Goal: Task Accomplishment & Management: Manage account settings

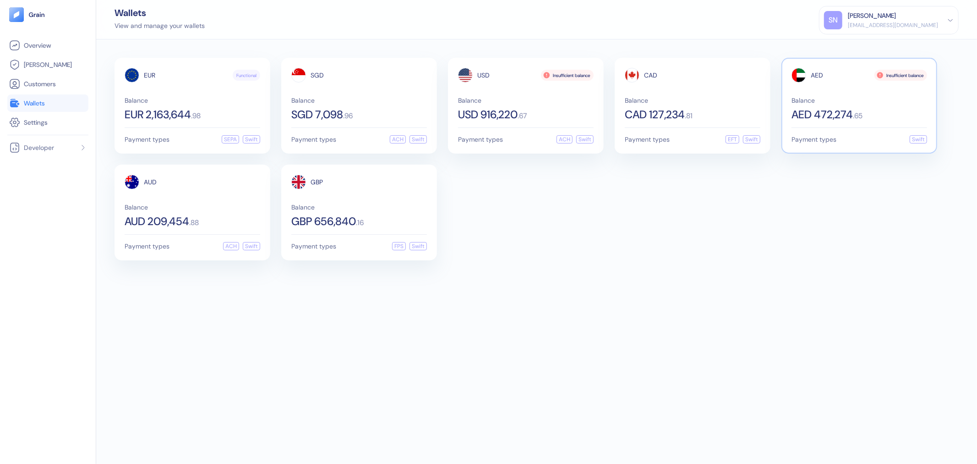
click at [873, 94] on div "AED Insufficient balance Balance AED 472,274 . 65" at bounding box center [860, 94] width 136 height 52
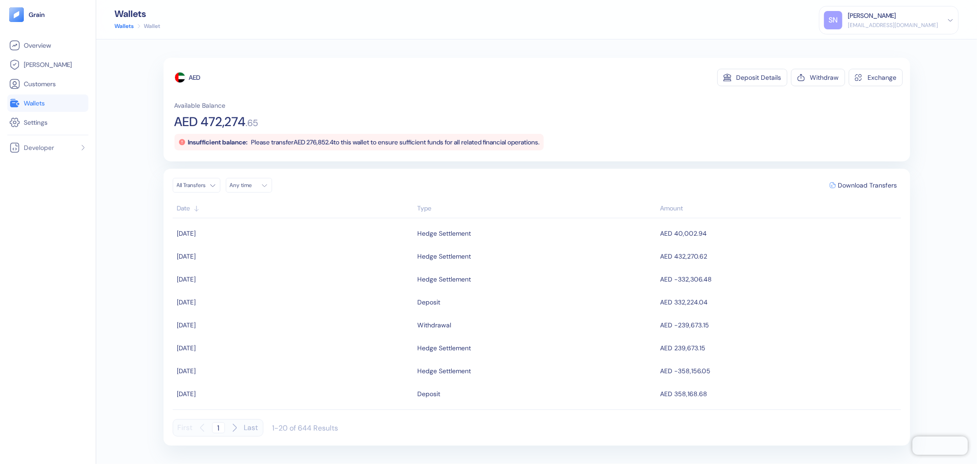
click at [74, 103] on link "Wallets" at bounding box center [47, 103] width 77 height 11
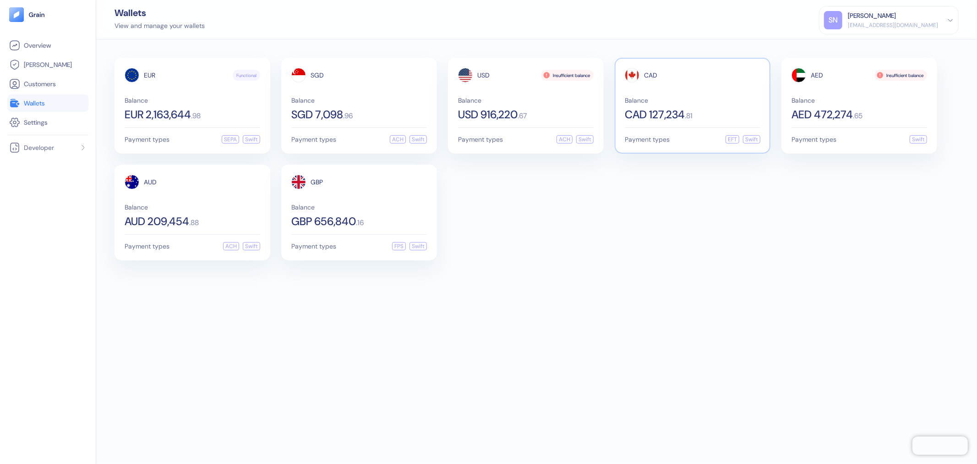
click at [702, 90] on div "CAD Balance CAD 127,234 . 81" at bounding box center [693, 94] width 136 height 52
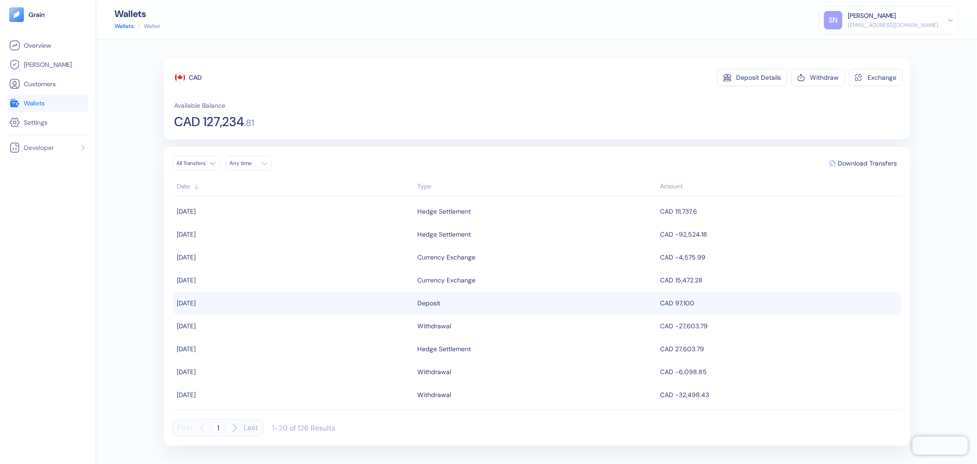
click at [574, 303] on div "Deposit" at bounding box center [537, 303] width 238 height 16
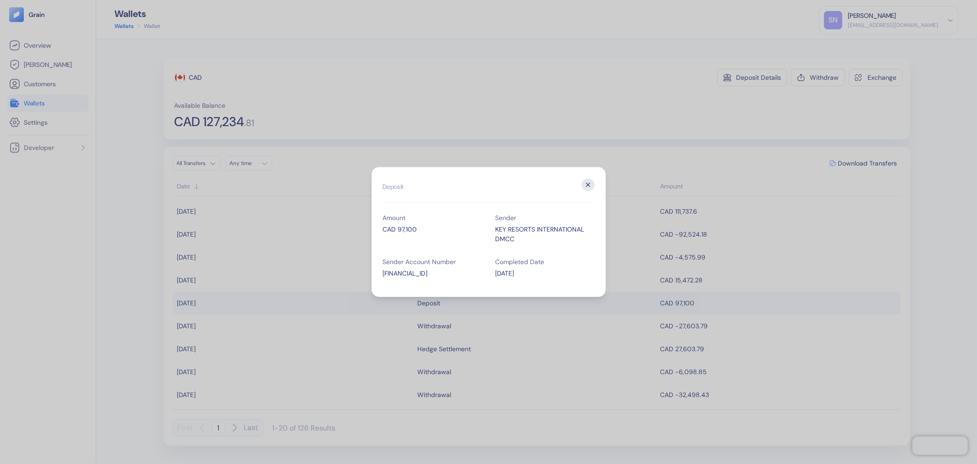
click at [589, 185] on icon "button" at bounding box center [588, 184] width 13 height 13
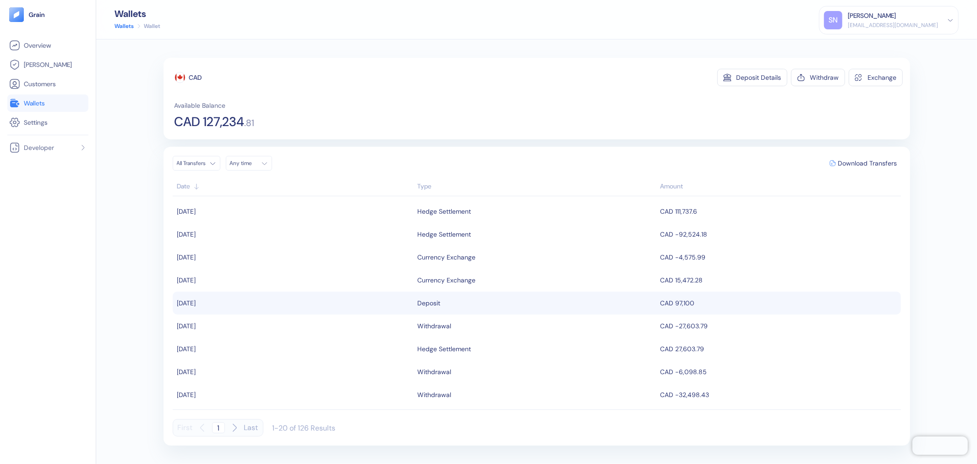
click at [71, 109] on li "Wallets" at bounding box center [47, 102] width 81 height 17
click at [70, 103] on link "Wallets" at bounding box center [47, 103] width 77 height 11
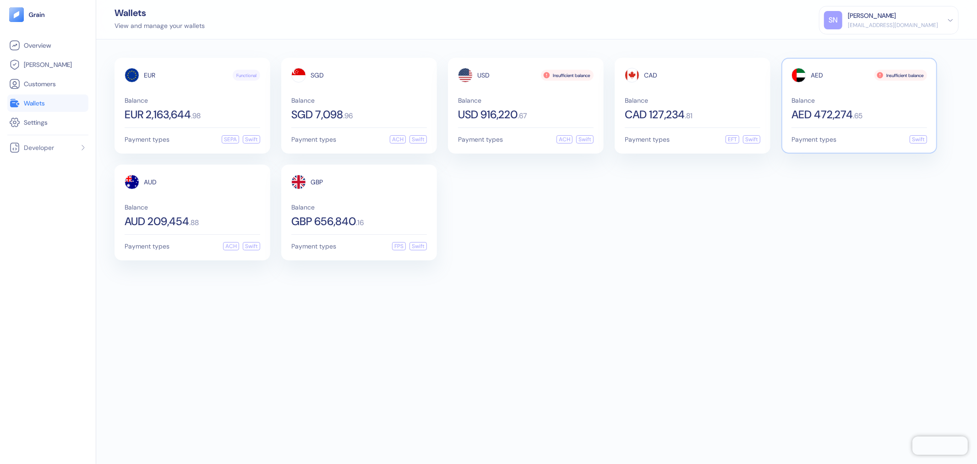
click at [858, 112] on span ". 65" at bounding box center [858, 115] width 10 height 7
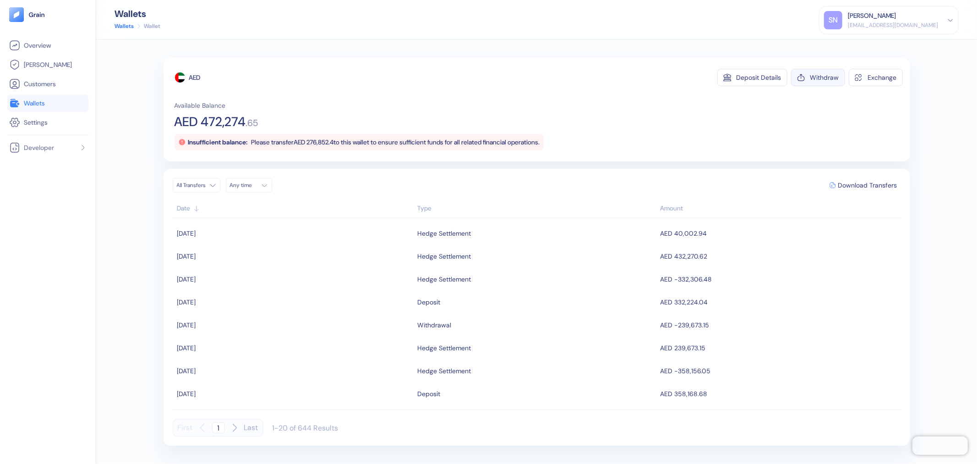
click at [814, 83] on button "Withdraw" at bounding box center [818, 77] width 54 height 17
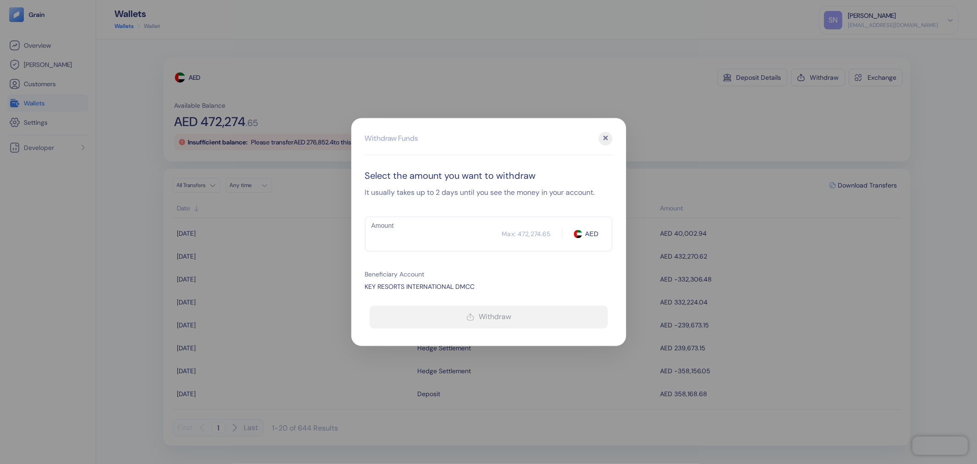
click at [431, 230] on input "Amount" at bounding box center [433, 234] width 137 height 23
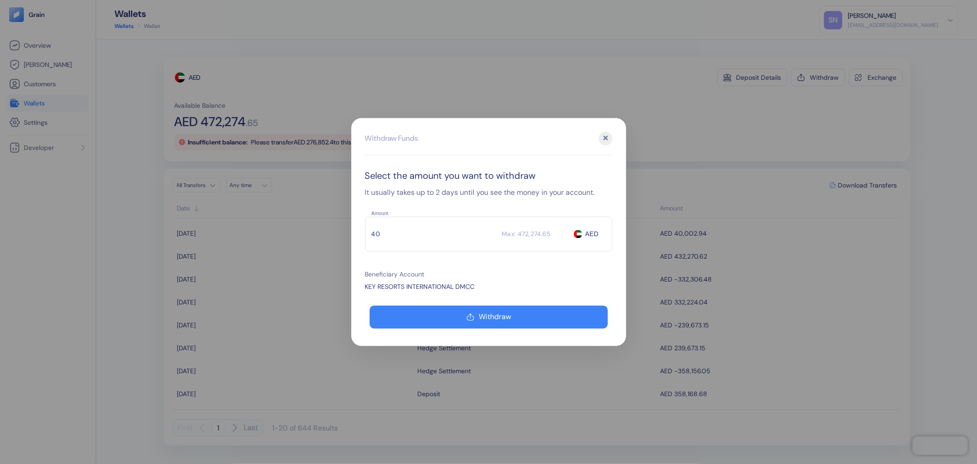
type input "4"
drag, startPoint x: 434, startPoint y: 236, endPoint x: 367, endPoint y: 241, distance: 67.5
click at [367, 241] on input "400002.94" at bounding box center [433, 234] width 137 height 23
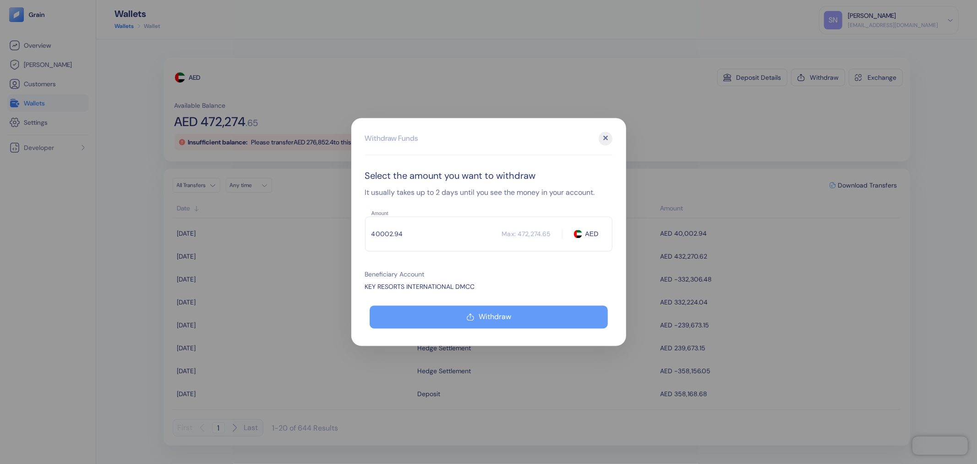
type input "40002.94"
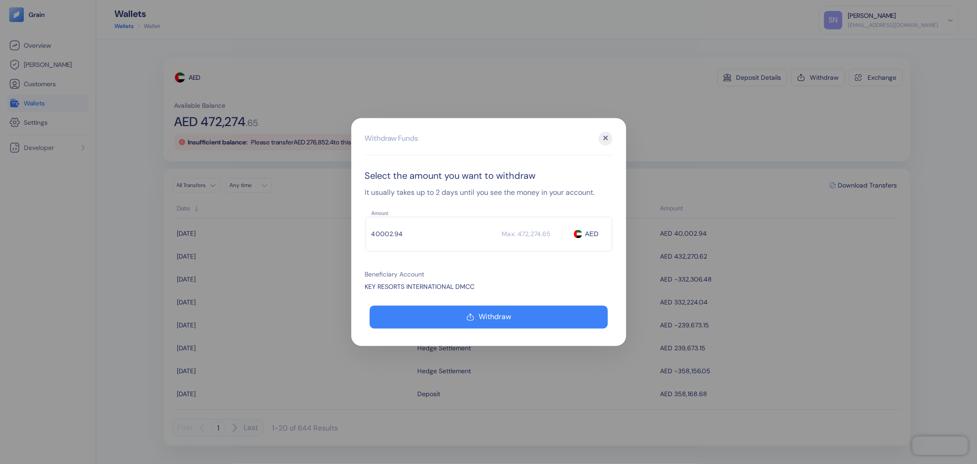
click at [432, 311] on button "Withdraw" at bounding box center [489, 317] width 238 height 23
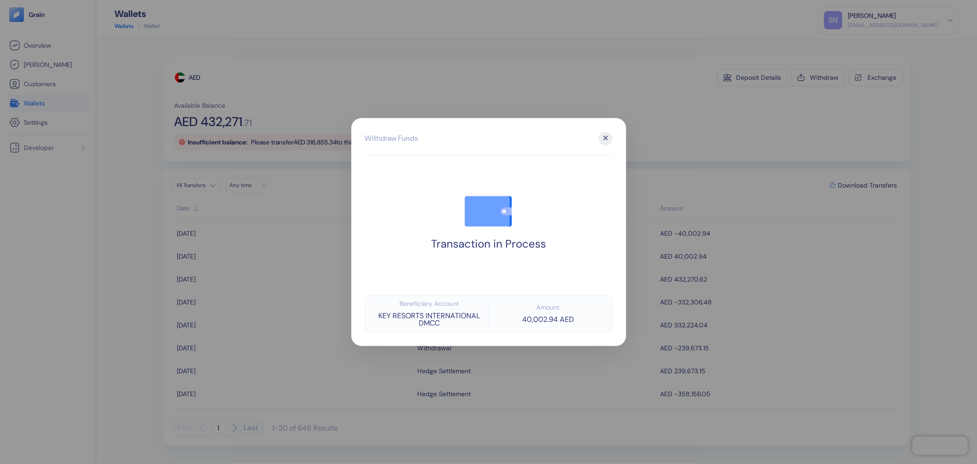
click at [606, 138] on div "✕" at bounding box center [606, 139] width 14 height 14
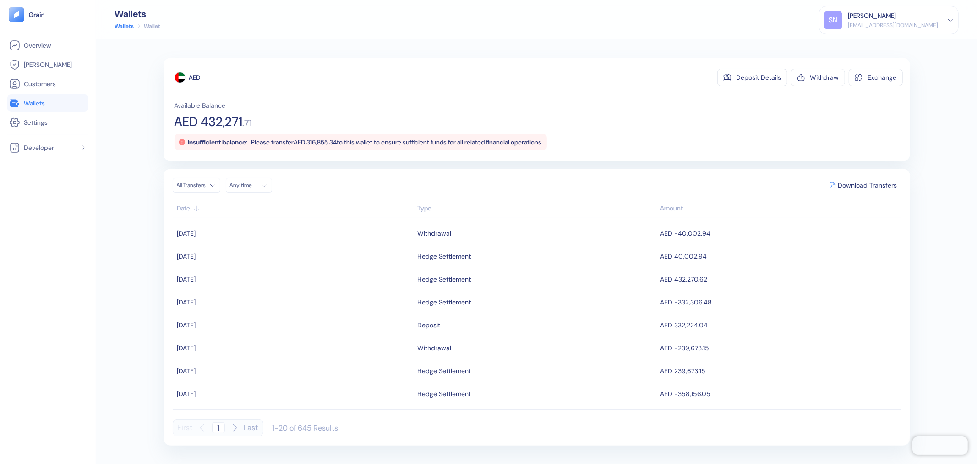
click at [56, 102] on link "Wallets" at bounding box center [47, 103] width 77 height 11
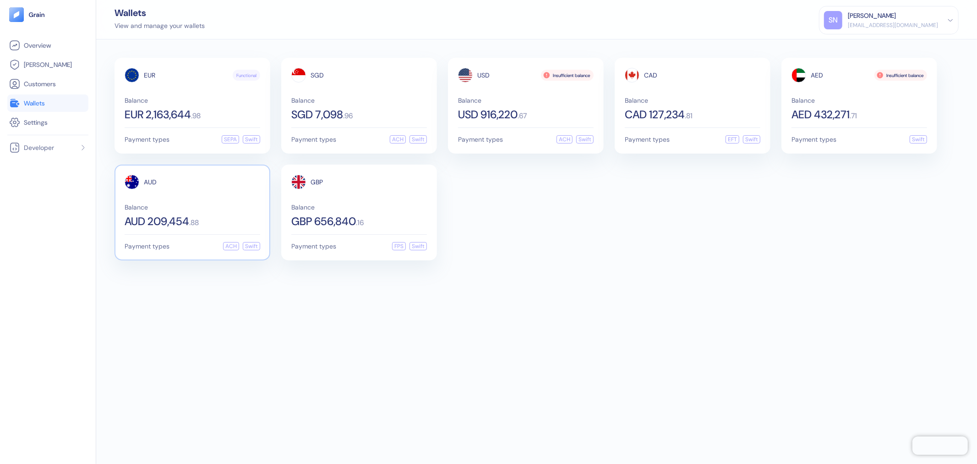
click at [220, 220] on div "AUD 209,454 . 88" at bounding box center [193, 221] width 136 height 11
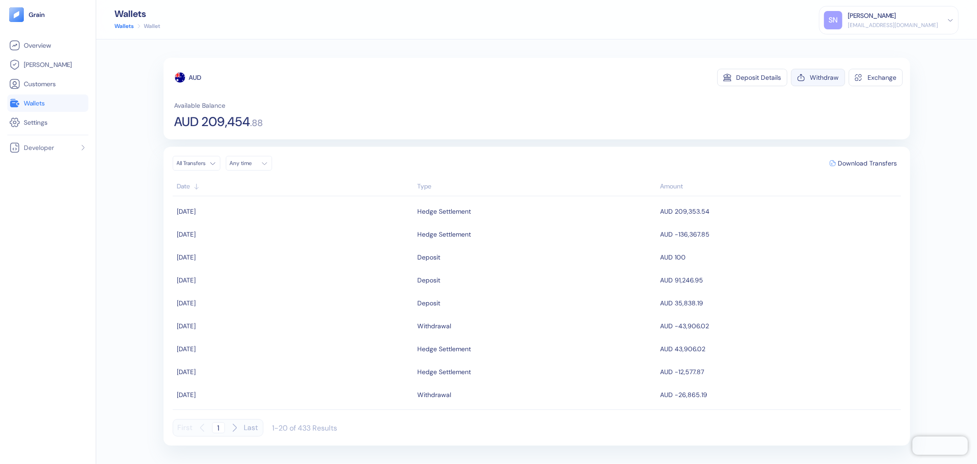
click at [823, 78] on div "Withdraw" at bounding box center [824, 77] width 29 height 6
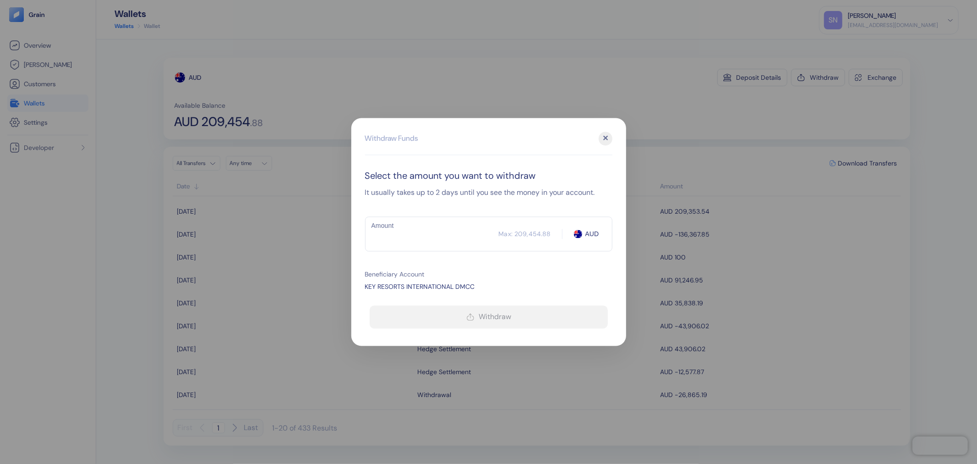
click at [428, 232] on input "Amount" at bounding box center [432, 234] width 134 height 23
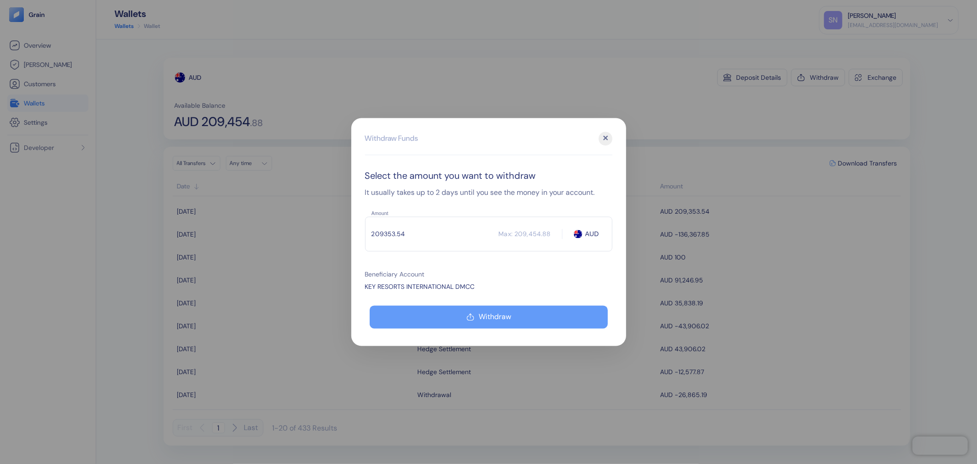
type input "209353.54"
click at [460, 313] on button "Withdraw" at bounding box center [489, 317] width 238 height 23
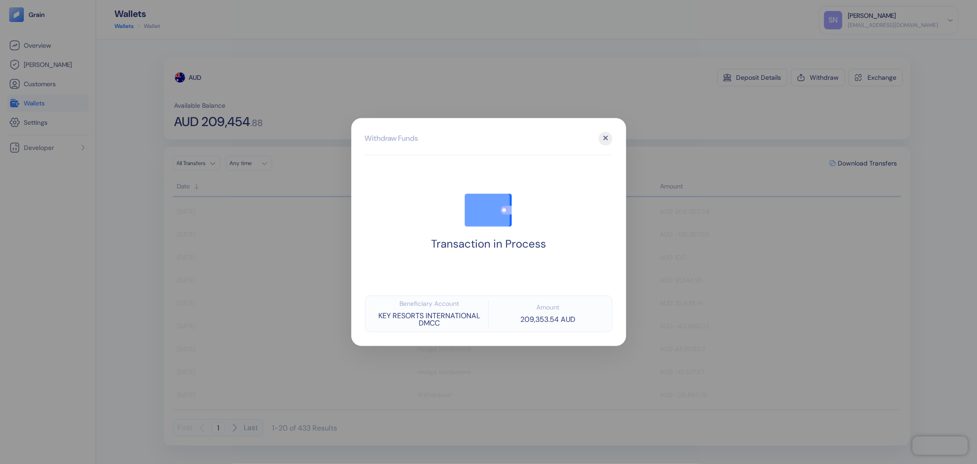
click at [521, 56] on div at bounding box center [488, 232] width 977 height 464
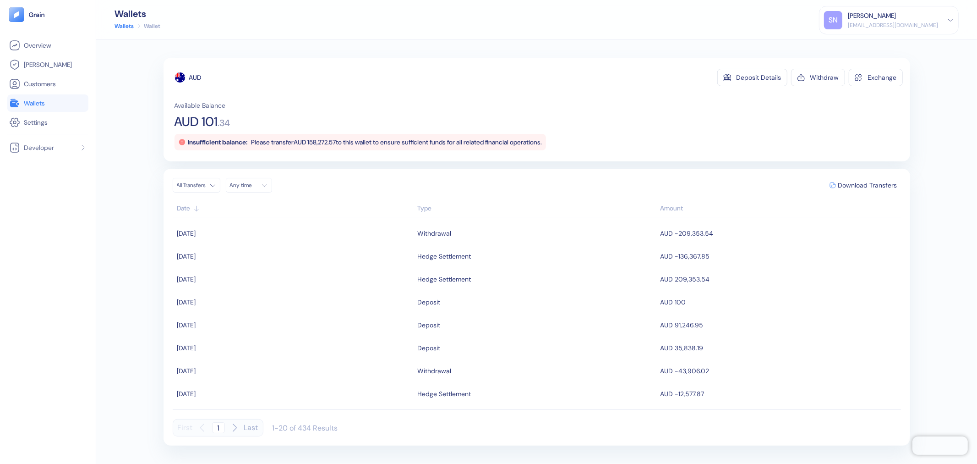
click at [45, 104] on span "Wallets" at bounding box center [34, 102] width 21 height 9
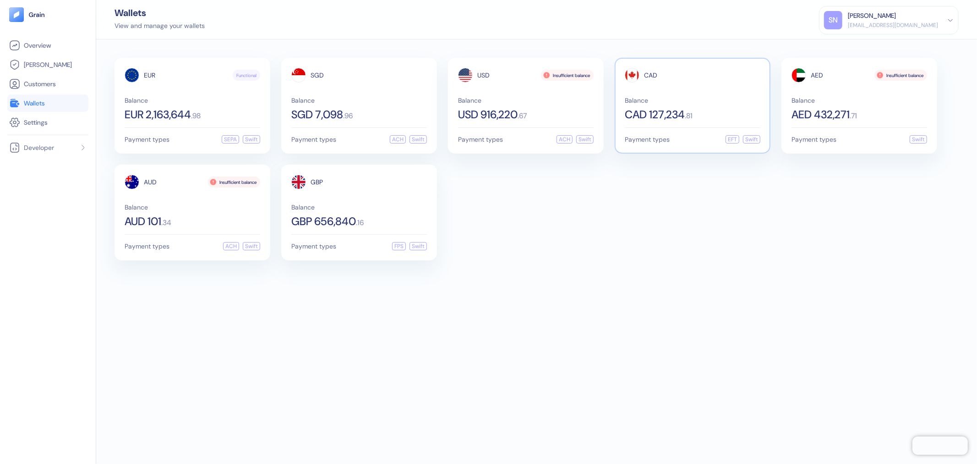
click at [695, 81] on div "CAD" at bounding box center [693, 75] width 136 height 15
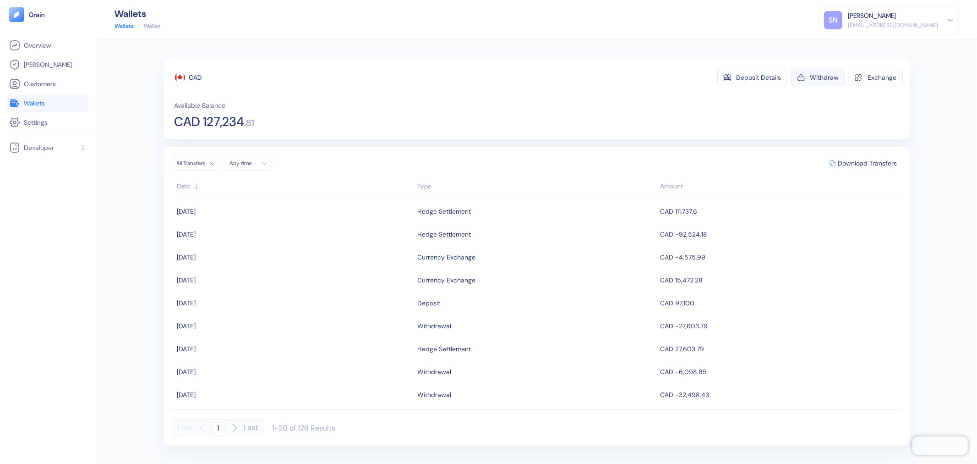
click at [813, 76] on div "Withdraw" at bounding box center [824, 77] width 29 height 6
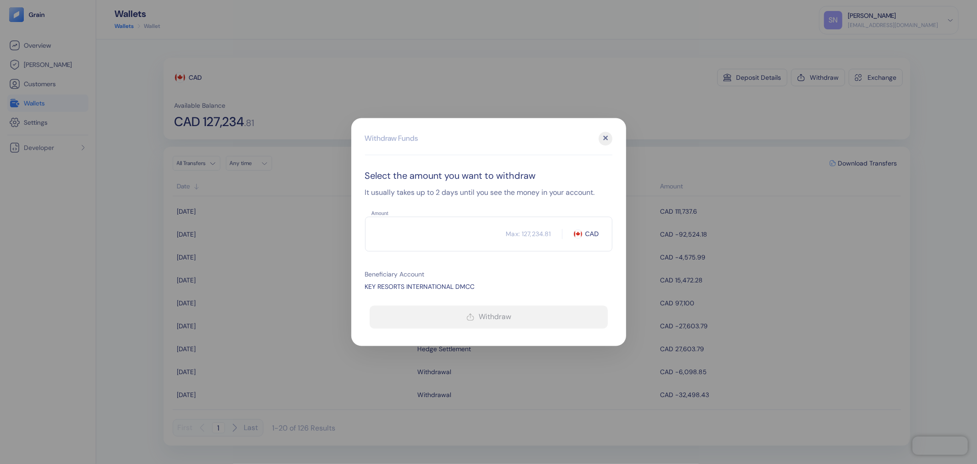
click at [420, 235] on input "Amount" at bounding box center [435, 234] width 141 height 23
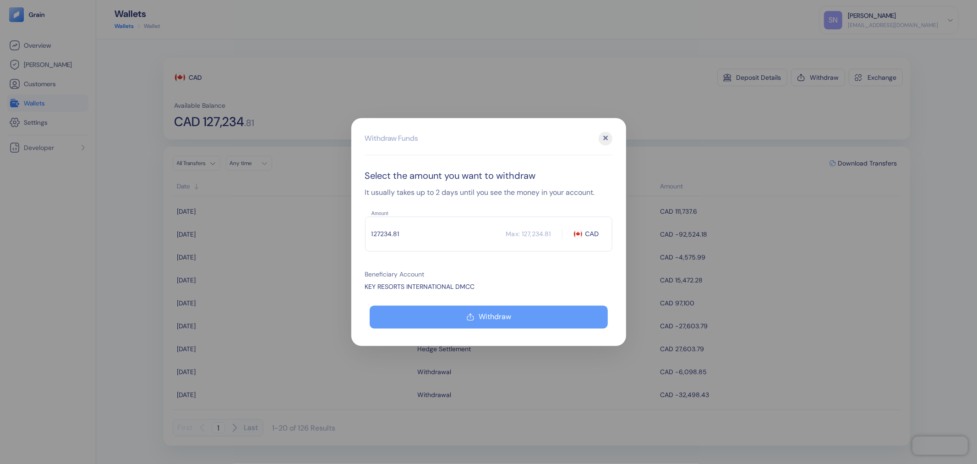
type input "127234.81"
click at [517, 317] on button "Withdraw" at bounding box center [489, 317] width 238 height 23
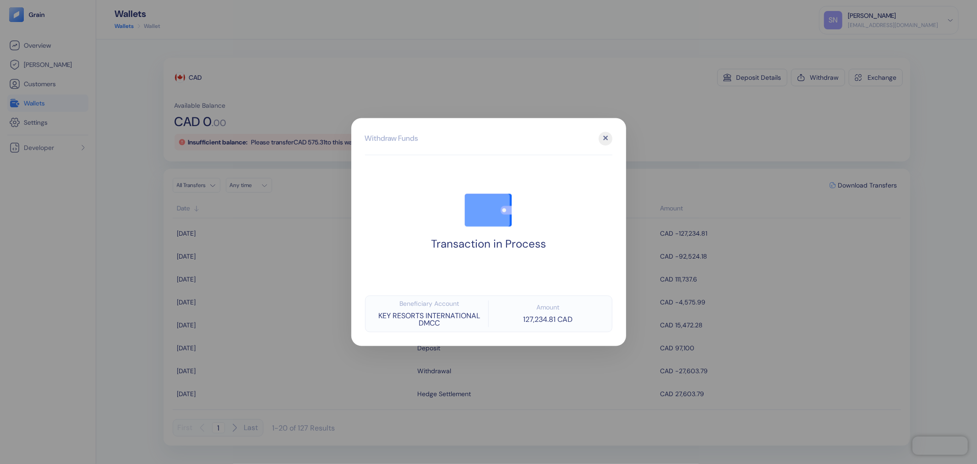
click at [466, 37] on div at bounding box center [488, 232] width 977 height 464
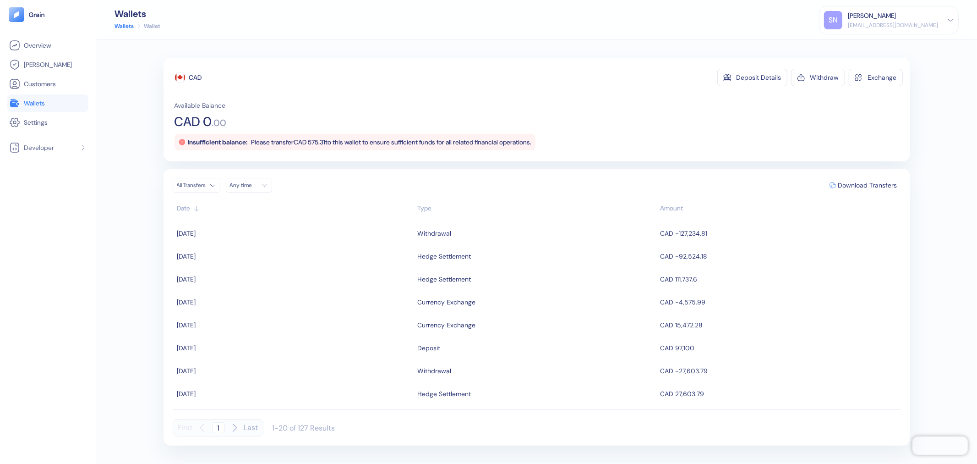
click at [66, 107] on link "Wallets" at bounding box center [47, 103] width 77 height 11
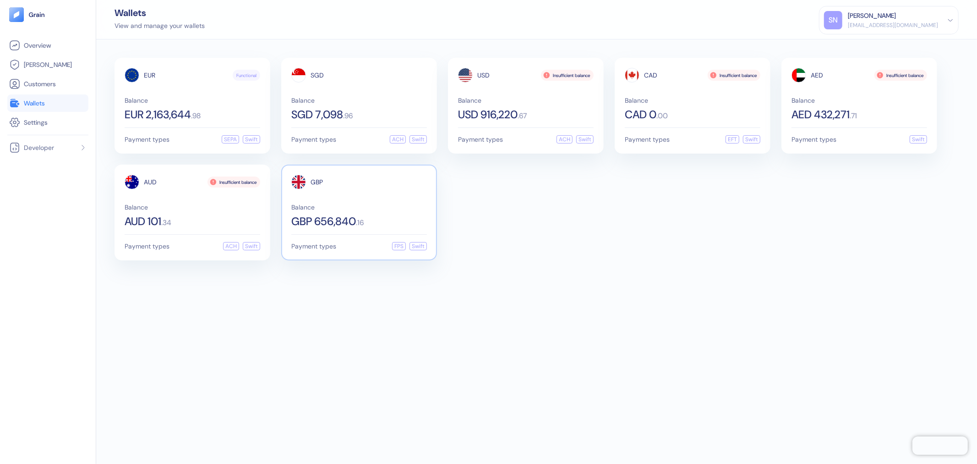
click at [363, 205] on span "Balance" at bounding box center [359, 207] width 136 height 6
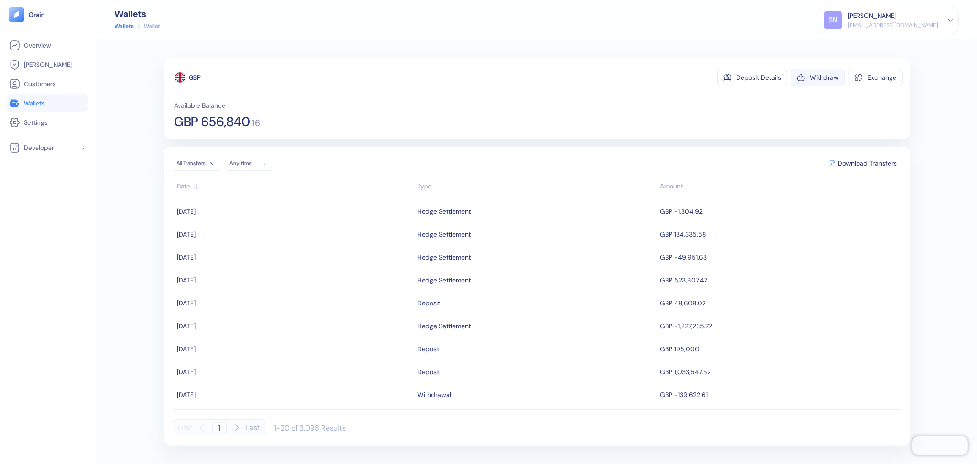
click at [830, 78] on div "Withdraw" at bounding box center [824, 77] width 29 height 6
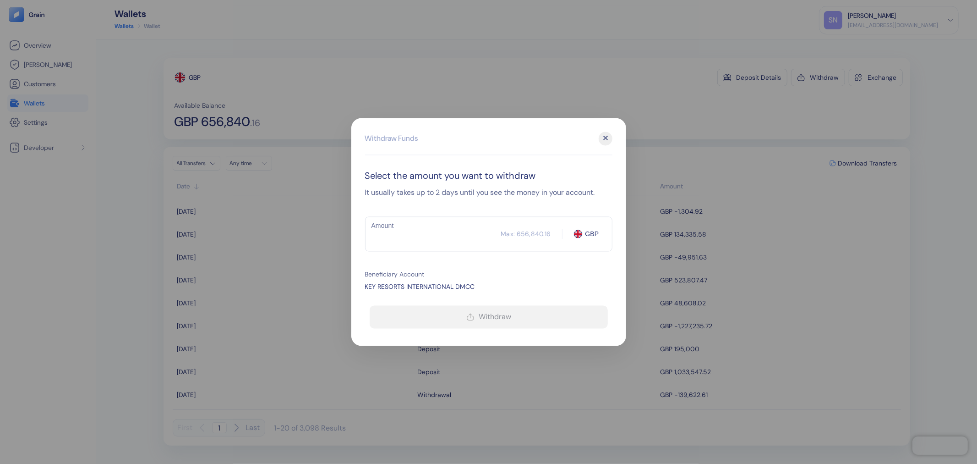
click at [395, 241] on input "Amount" at bounding box center [433, 234] width 136 height 23
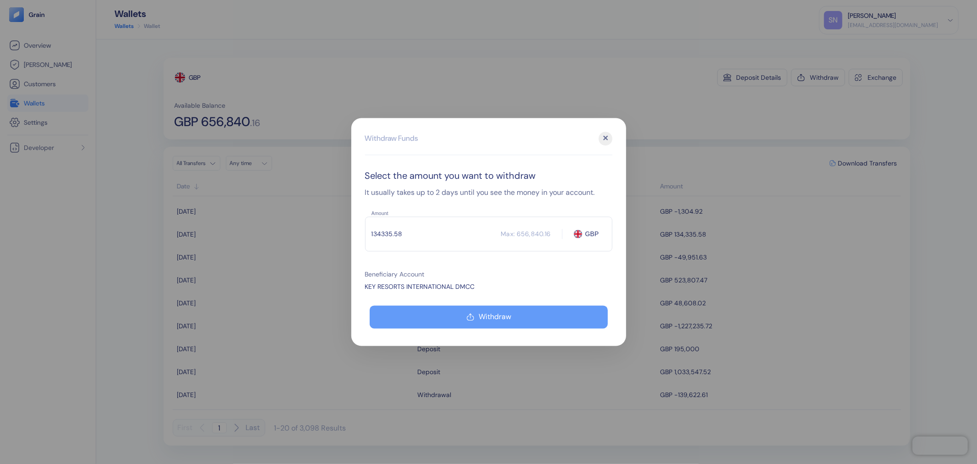
type input "134335.58"
click at [488, 321] on button "Withdraw" at bounding box center [489, 317] width 238 height 23
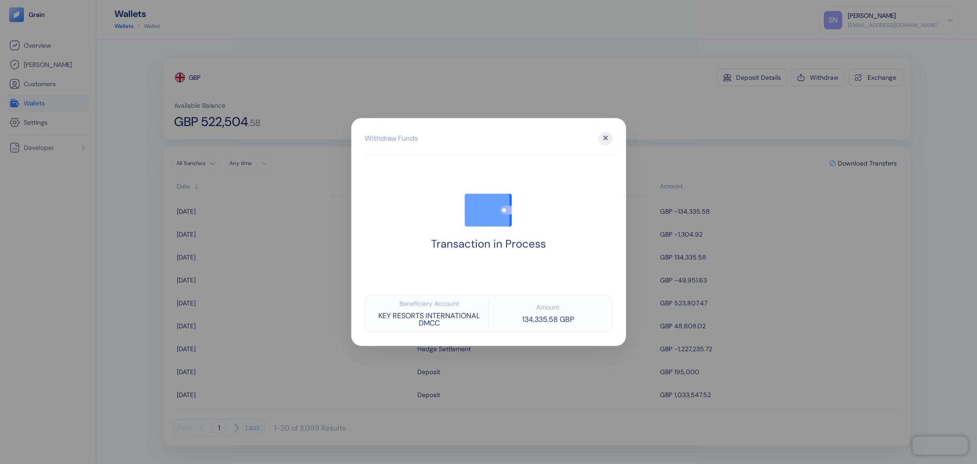
click at [686, 131] on div at bounding box center [488, 232] width 977 height 464
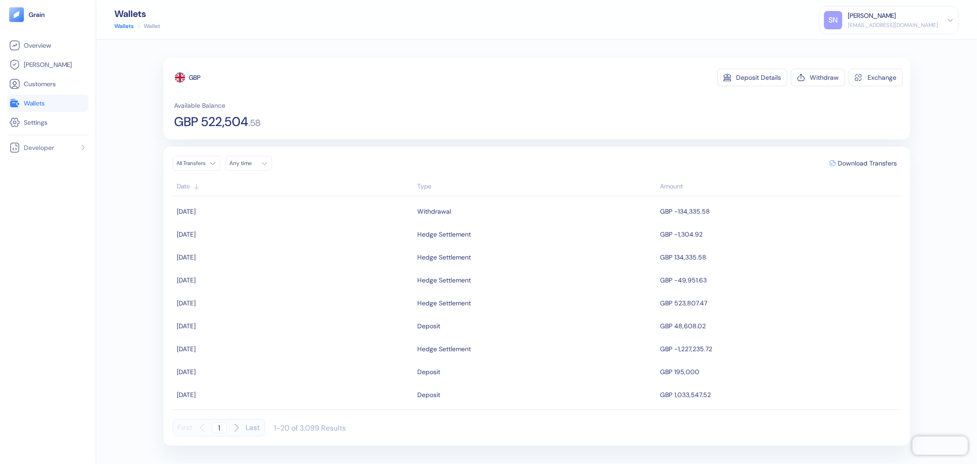
click at [58, 106] on link "Wallets" at bounding box center [47, 103] width 77 height 11
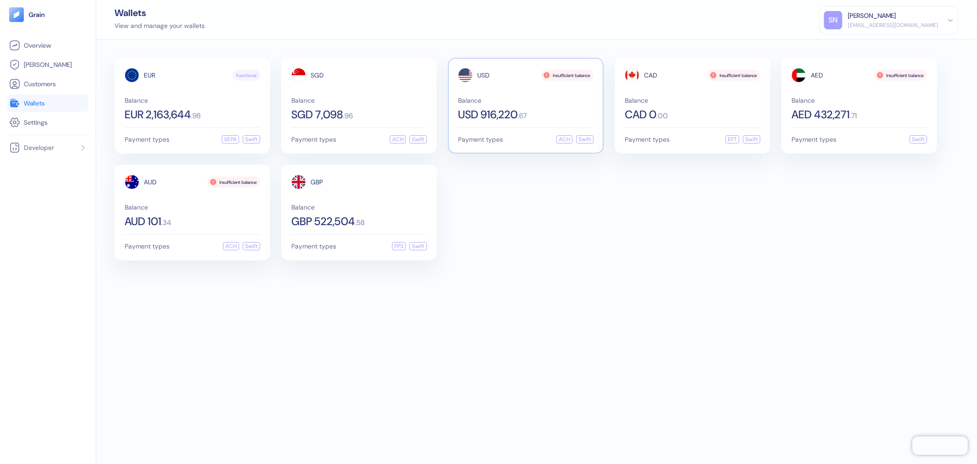
click at [558, 109] on div "USD 916,220 . 67" at bounding box center [526, 114] width 136 height 11
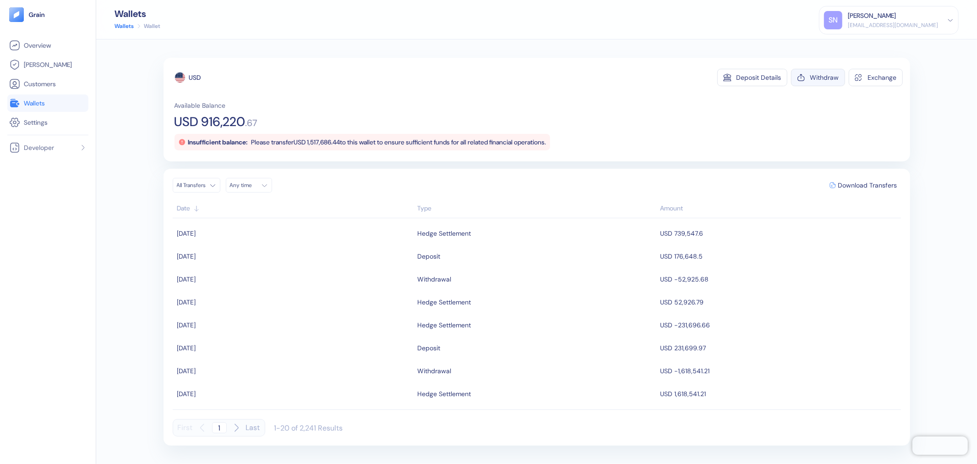
click at [821, 78] on div "Withdraw" at bounding box center [824, 77] width 29 height 6
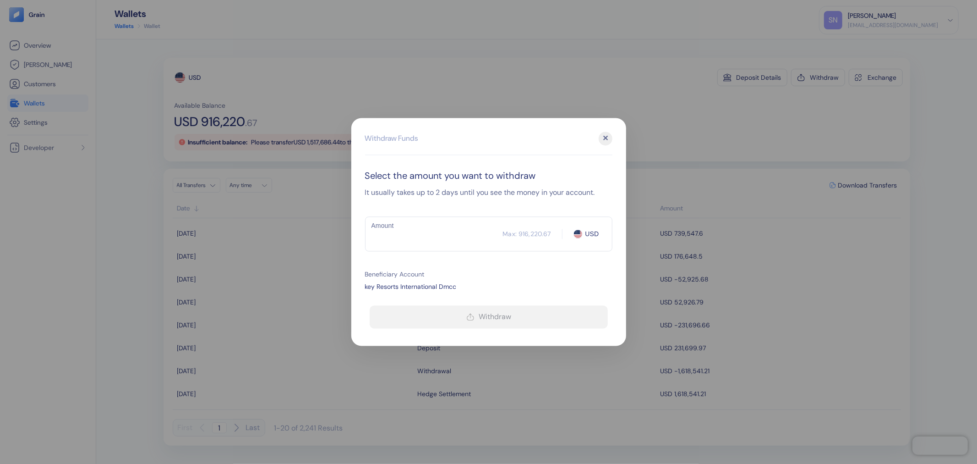
click at [437, 235] on input "Amount" at bounding box center [434, 234] width 138 height 23
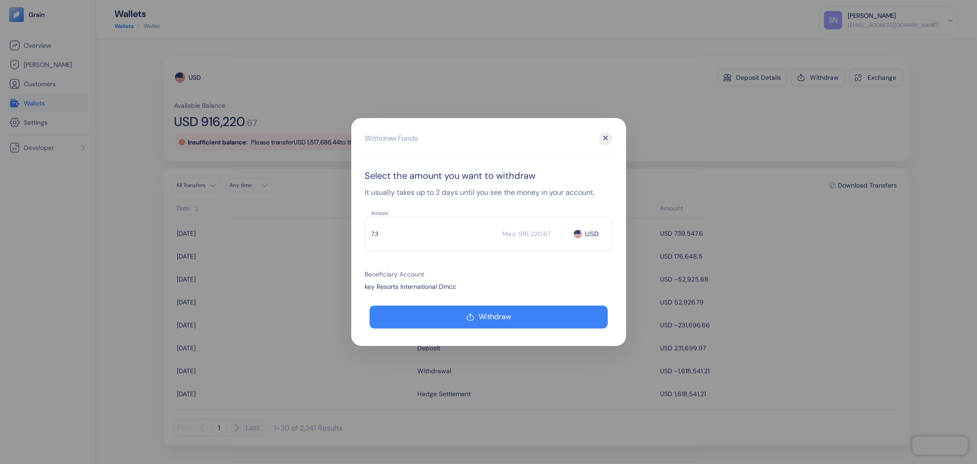
type input "7"
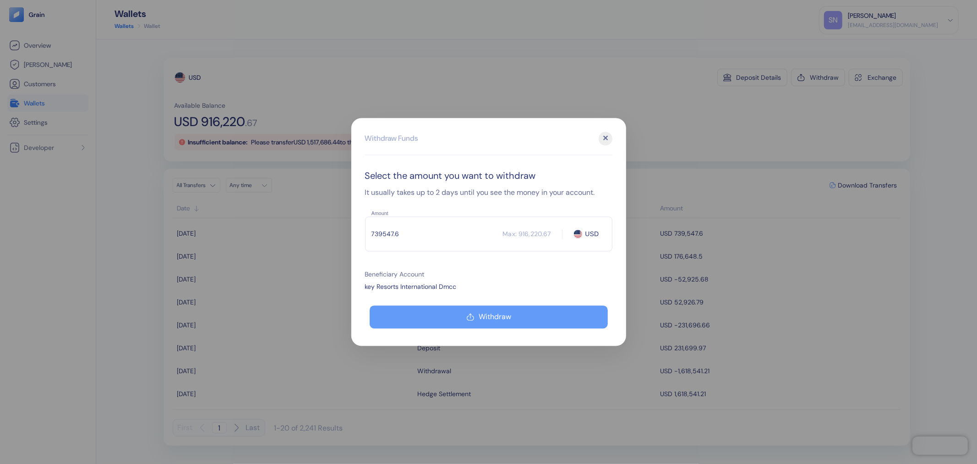
type input "739547.6"
click at [557, 315] on button "Withdraw" at bounding box center [489, 317] width 238 height 23
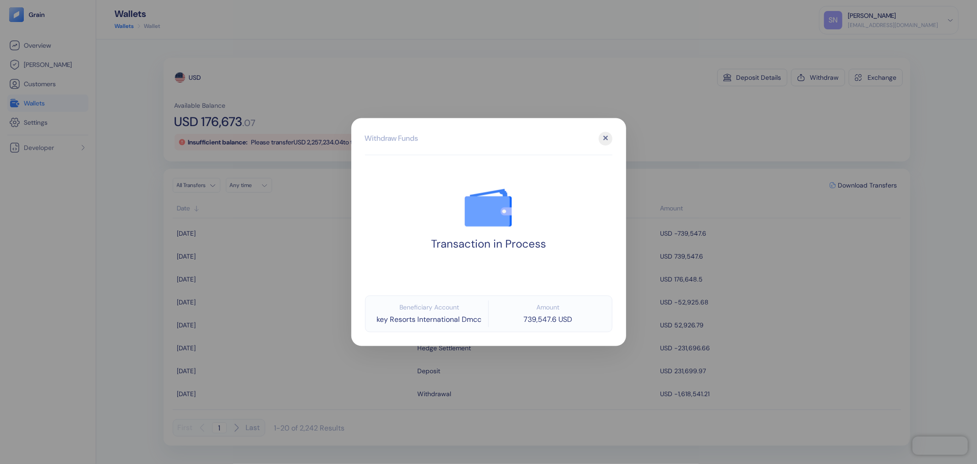
click at [683, 123] on div at bounding box center [488, 232] width 977 height 464
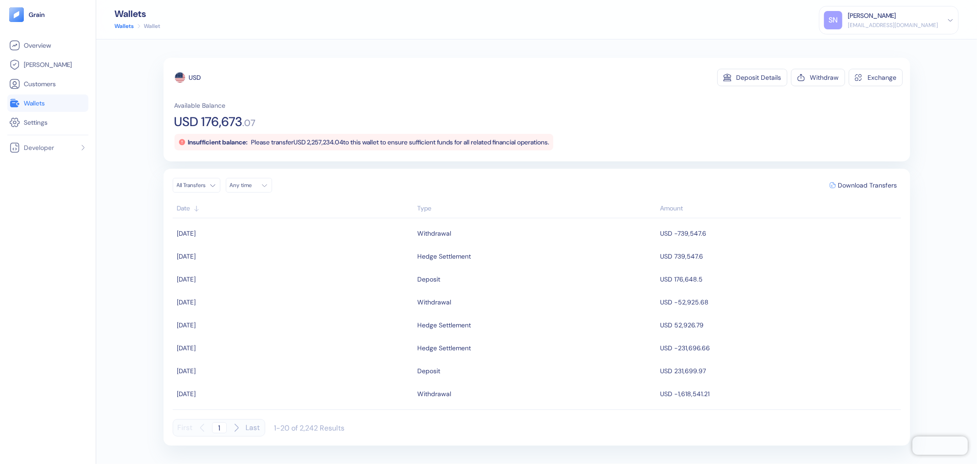
click at [37, 104] on span "Wallets" at bounding box center [34, 102] width 21 height 9
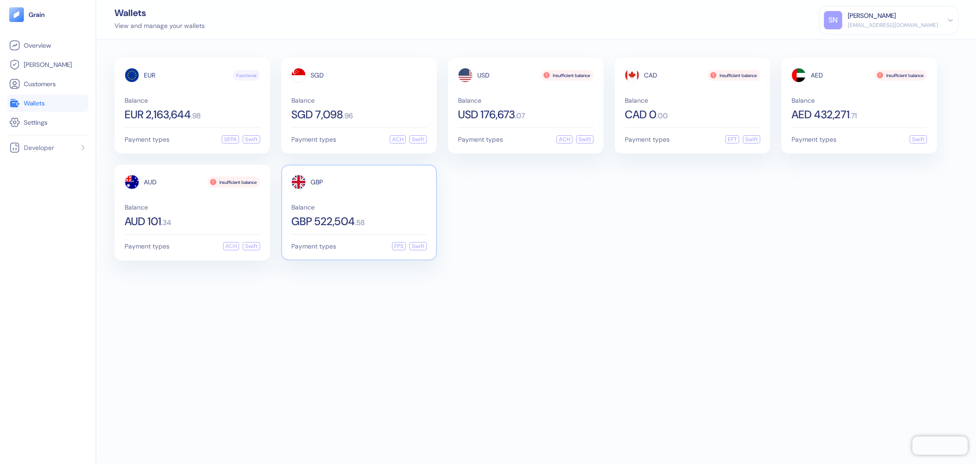
click at [385, 205] on span "Balance" at bounding box center [359, 207] width 136 height 6
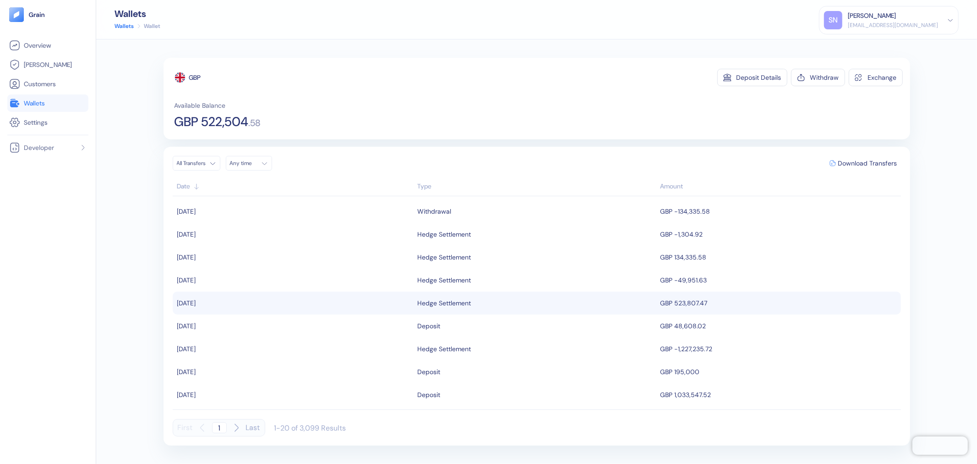
click at [252, 299] on td "[DATE]" at bounding box center [294, 302] width 243 height 23
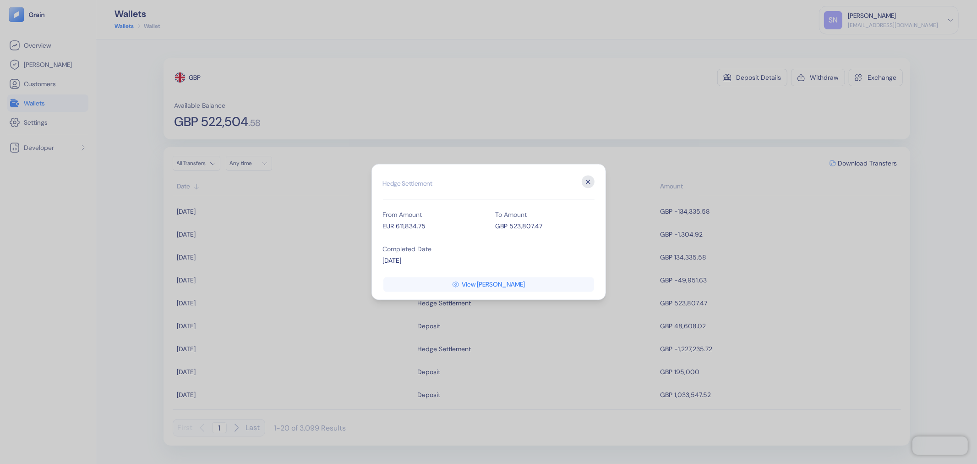
click at [592, 182] on icon "button" at bounding box center [588, 181] width 13 height 13
